Goal: Check status: Check status

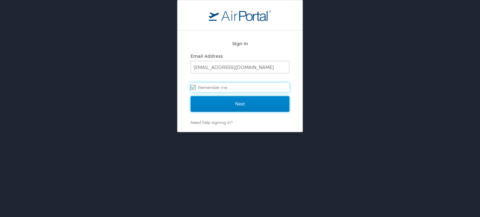
click at [235, 105] on input "Next" at bounding box center [240, 104] width 99 height 16
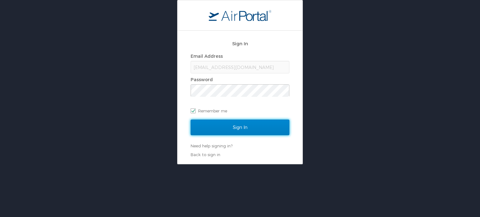
click at [233, 129] on input "Sign In" at bounding box center [240, 128] width 99 height 16
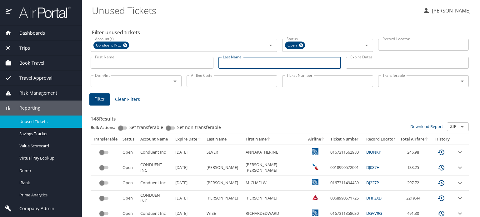
click at [238, 64] on input "Last Name" at bounding box center [279, 63] width 123 height 12
type input "sever"
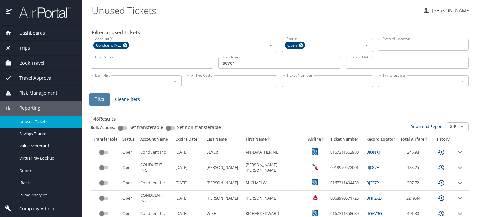
click at [102, 102] on span "Filter" at bounding box center [99, 99] width 11 height 8
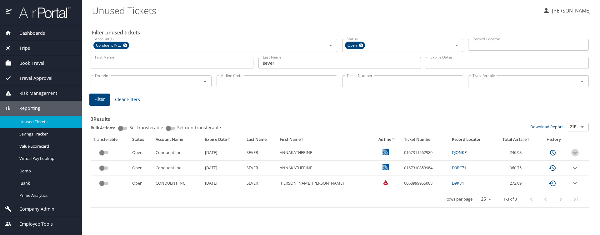
click at [479, 151] on icon "expand row" at bounding box center [574, 152] width 7 height 7
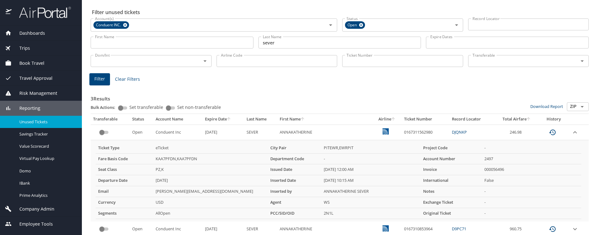
scroll to position [31, 0]
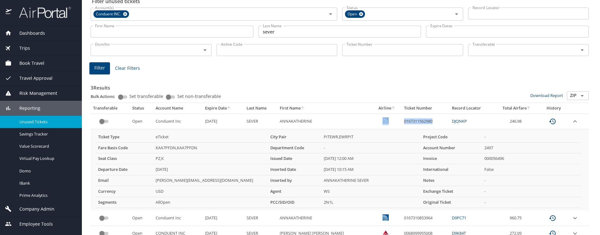
drag, startPoint x: 420, startPoint y: 119, endPoint x: 374, endPoint y: 118, distance: 46.2
click at [374, 118] on tr "Open Conduent Inc [DATE] SEVER ANNAKATHERINE 0167311562980 DJQNKP 246.98" at bounding box center [340, 120] width 498 height 15
copy tr "0167311562980"
